Goal: Information Seeking & Learning: Check status

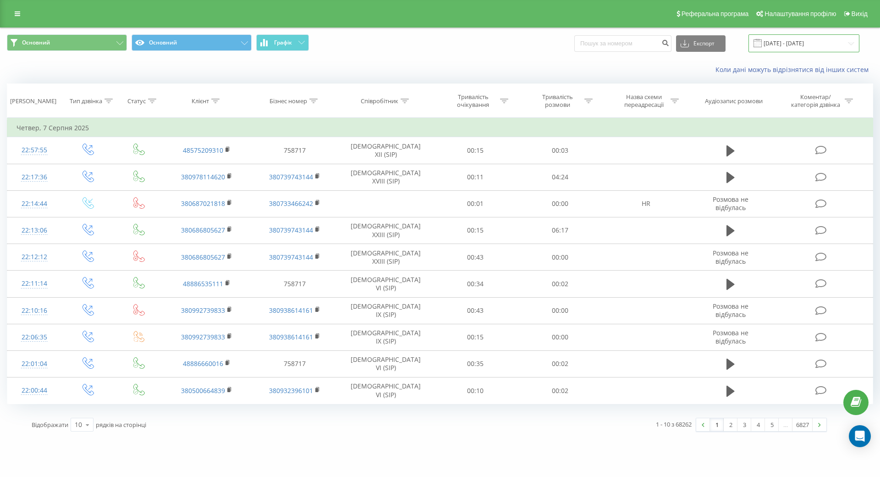
click at [859, 45] on input "[DATE] - [DATE]" at bounding box center [804, 43] width 111 height 18
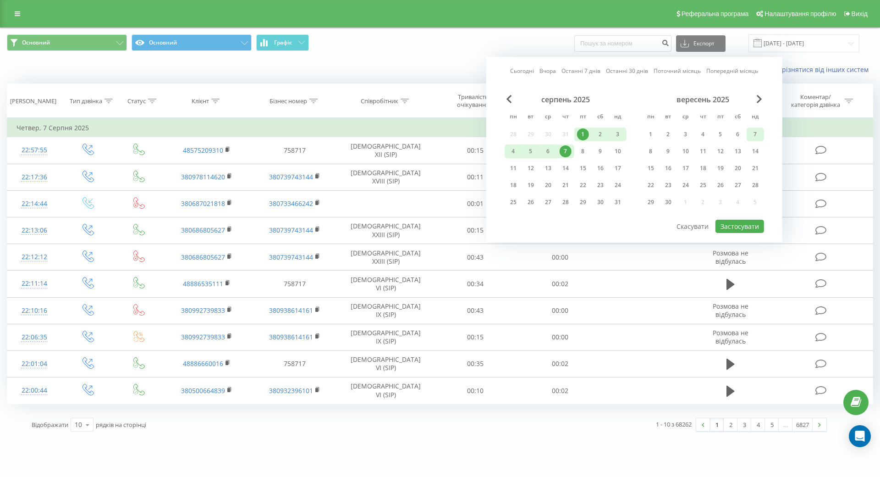
click at [761, 131] on div "7" at bounding box center [755, 134] width 12 height 12
click at [764, 226] on button "Застосувати" at bounding box center [740, 226] width 49 height 13
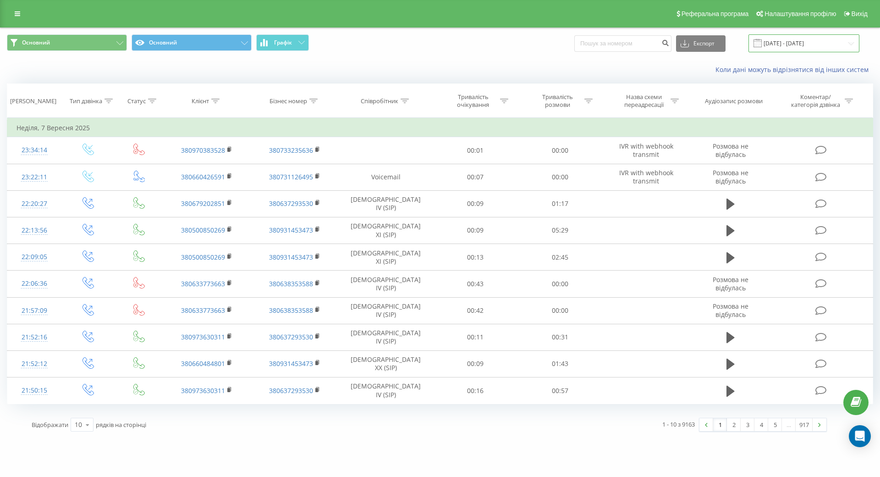
click at [859, 42] on input "[DATE] - [DATE]" at bounding box center [804, 43] width 111 height 18
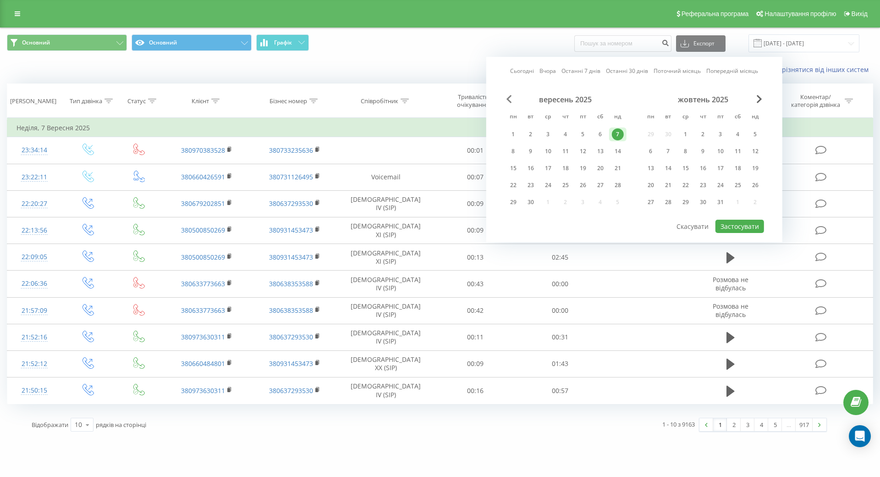
click at [512, 99] on span "Previous Month" at bounding box center [510, 99] width 6 height 8
click at [572, 148] on div "7" at bounding box center [566, 151] width 12 height 12
click at [512, 97] on span "Previous Month" at bounding box center [510, 99] width 6 height 8
click at [519, 149] on div "7" at bounding box center [513, 151] width 12 height 12
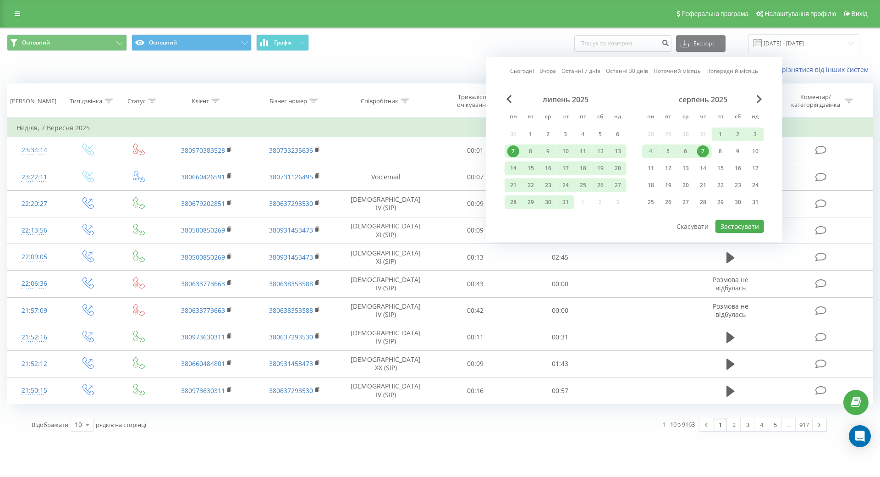
click at [519, 148] on div "7" at bounding box center [513, 151] width 12 height 12
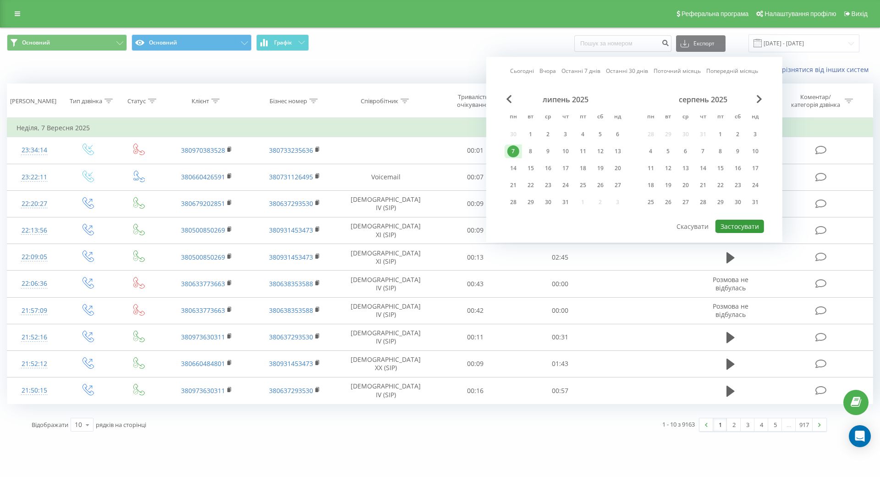
click at [764, 223] on button "Застосувати" at bounding box center [740, 226] width 49 height 13
type input "[DATE] - [DATE]"
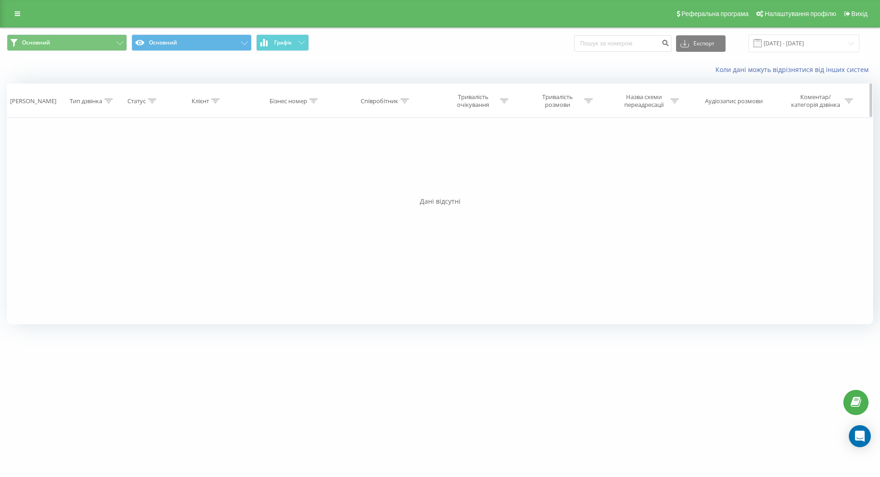
click at [220, 99] on icon at bounding box center [215, 101] width 8 height 5
click at [247, 167] on input "text" at bounding box center [206, 167] width 81 height 16
paste input "380673708832"
type input "380673708832"
click at [239, 185] on span "OK" at bounding box center [226, 184] width 26 height 14
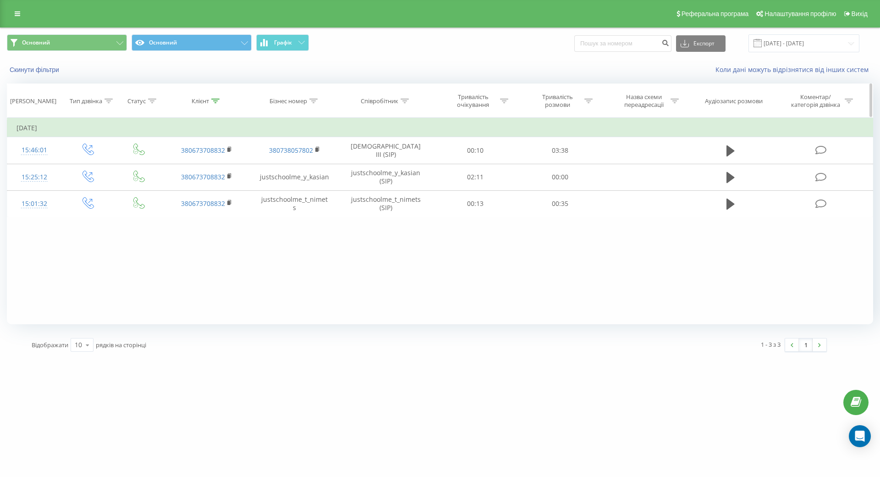
click at [220, 99] on icon at bounding box center [215, 101] width 8 height 5
click at [331, 258] on div "Фільтрувати за умовою Дорівнює Введіть значення Скасувати OK Фільтрувати за умо…" at bounding box center [440, 221] width 866 height 206
click at [253, 124] on icon at bounding box center [250, 124] width 5 height 5
click at [859, 42] on input "[DATE] - [DATE]" at bounding box center [804, 43] width 111 height 18
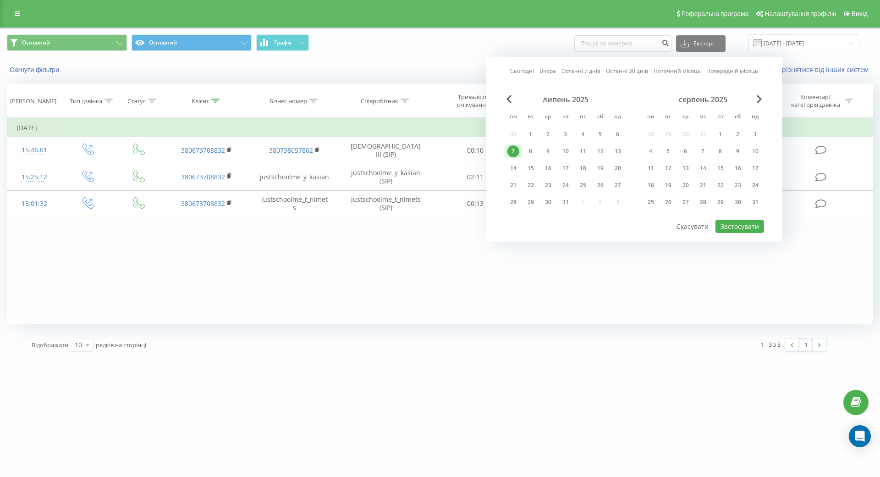
click at [519, 150] on div "7" at bounding box center [513, 151] width 12 height 12
click at [572, 202] on div "31" at bounding box center [566, 202] width 12 height 12
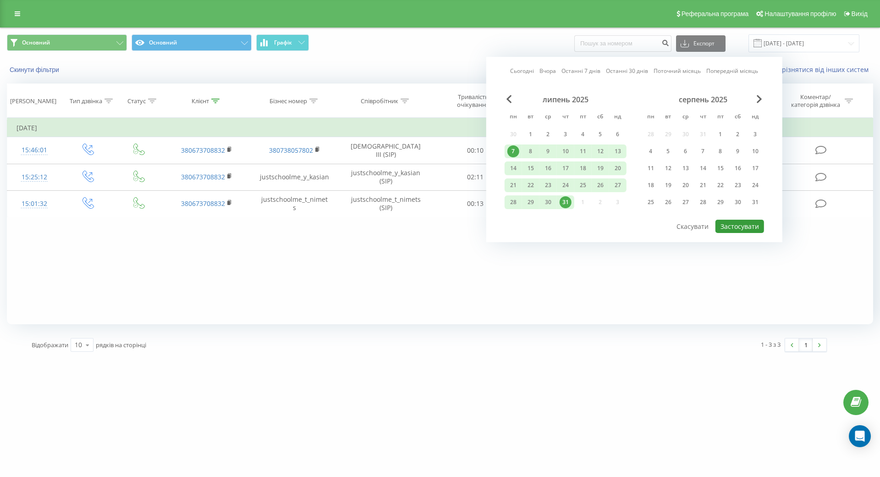
click at [764, 226] on button "Застосувати" at bounding box center [740, 226] width 49 height 13
type input "[DATE] - [DATE]"
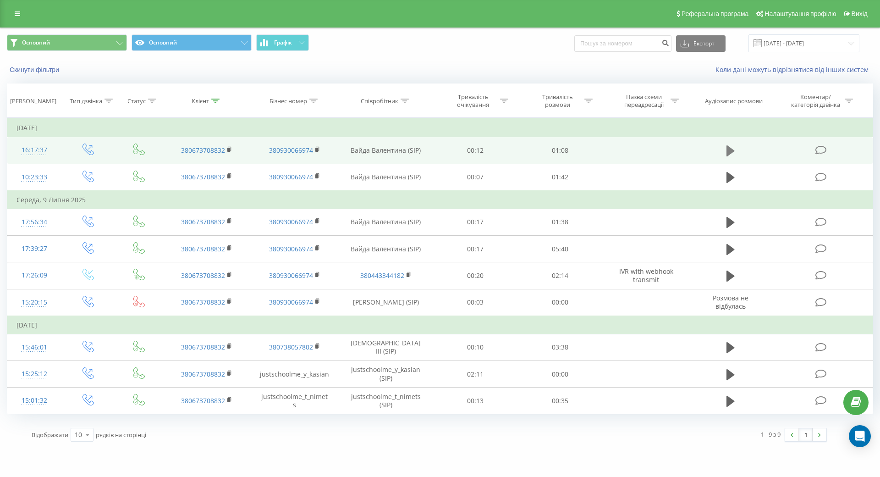
click at [735, 147] on icon at bounding box center [731, 150] width 8 height 11
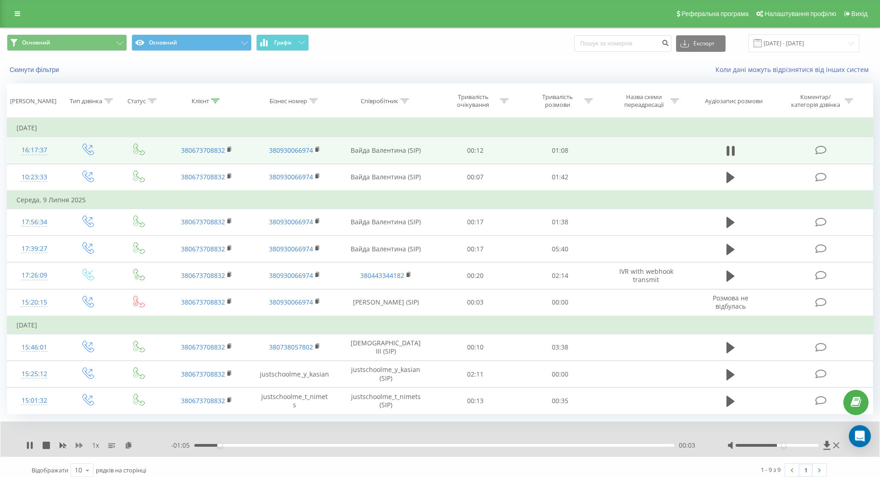
click at [78, 443] on icon at bounding box center [79, 444] width 7 height 7
drag, startPoint x: 880, startPoint y: 443, endPoint x: 920, endPoint y: 442, distance: 39.4
click at [842, 442] on div at bounding box center [784, 444] width 114 height 9
click at [30, 443] on icon at bounding box center [29, 444] width 7 height 7
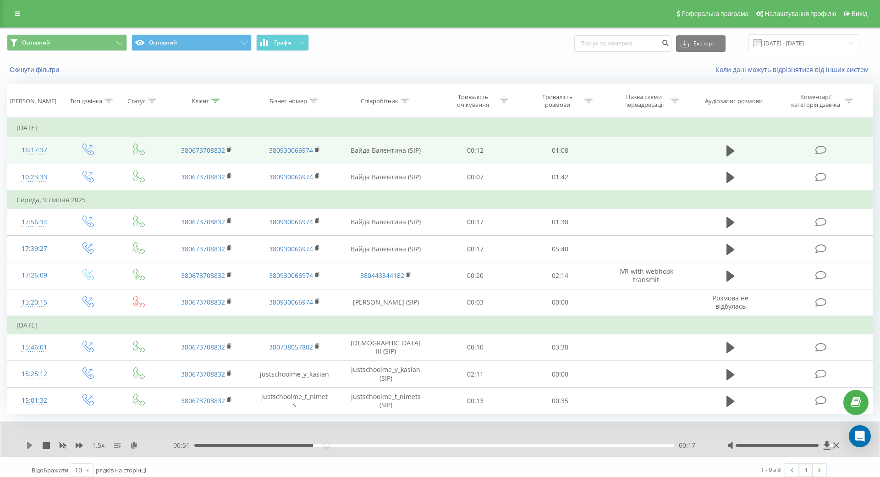
click at [28, 442] on icon at bounding box center [30, 444] width 6 height 7
click at [135, 443] on icon at bounding box center [134, 444] width 8 height 6
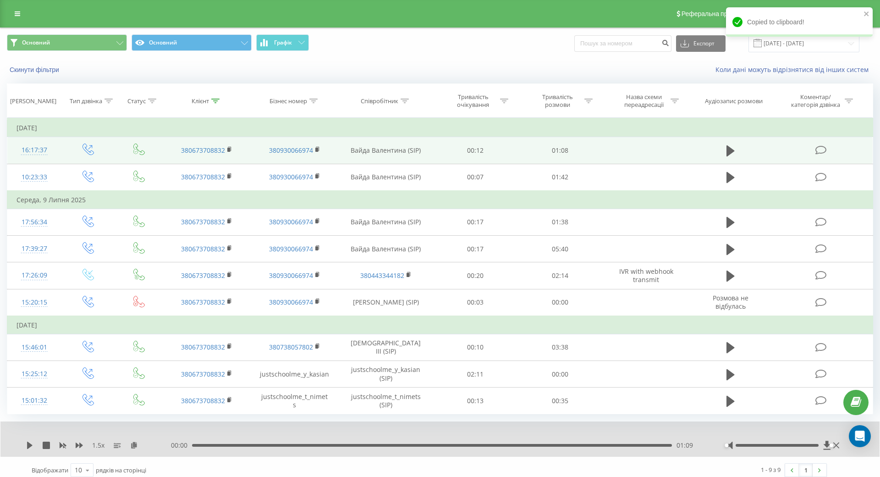
click at [2, 230] on div "Основний Основний Графік Експорт .csv .xls .xlsx [DATE] - [DATE] Скинути фільтр…" at bounding box center [440, 256] width 880 height 456
